Goal: Navigation & Orientation: Go to known website

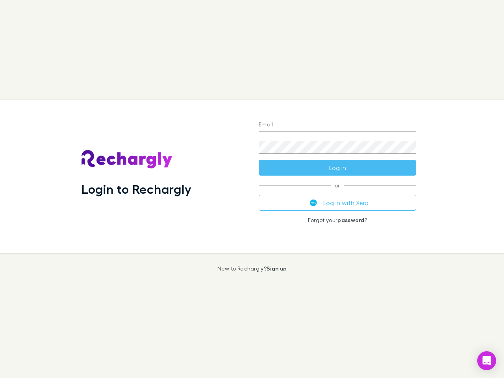
click at [252, 189] on div "Login to Rechargly" at bounding box center [163, 176] width 177 height 153
click at [338, 125] on input "Email" at bounding box center [338, 125] width 158 height 13
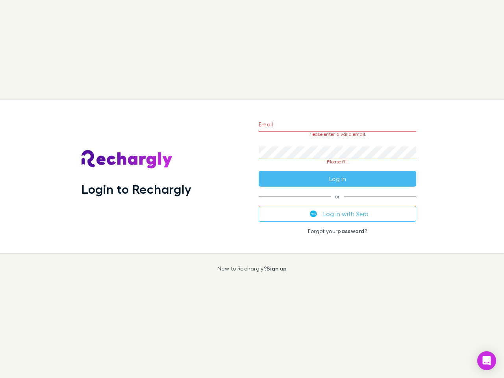
click at [338, 168] on form "Email Please enter a valid email. Password Please fill Log in" at bounding box center [338, 150] width 158 height 74
click at [338, 203] on div "Email Please enter a valid email. Password Please fill Log in or Log in with Xe…" at bounding box center [338, 176] width 170 height 153
click at [487, 361] on icon "Open Intercom Messenger" at bounding box center [487, 360] width 8 height 9
